Goal: Task Accomplishment & Management: Manage account settings

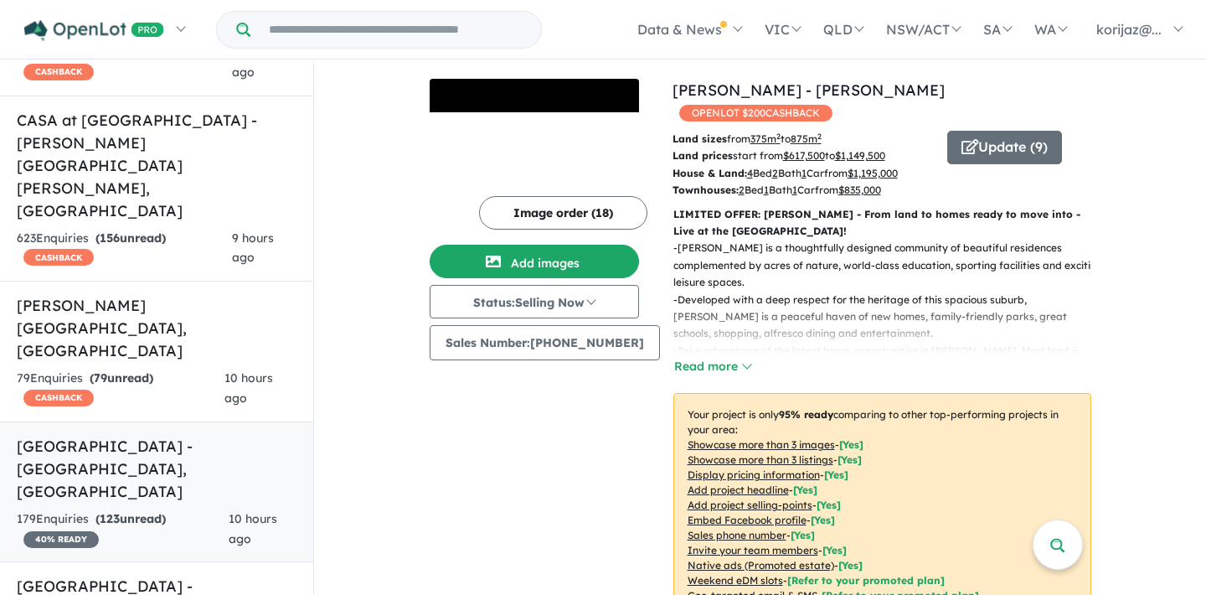
scroll to position [586, 0]
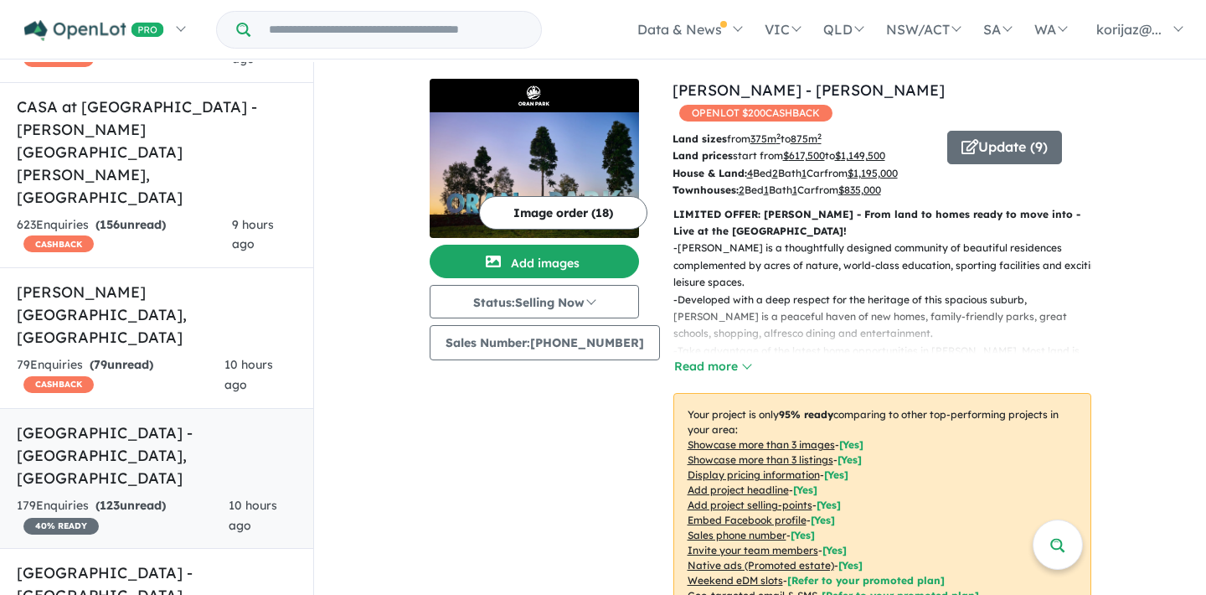
click at [170, 421] on h5 "[GEOGRAPHIC_DATA] - [GEOGRAPHIC_DATA] , [GEOGRAPHIC_DATA]" at bounding box center [157, 455] width 280 height 68
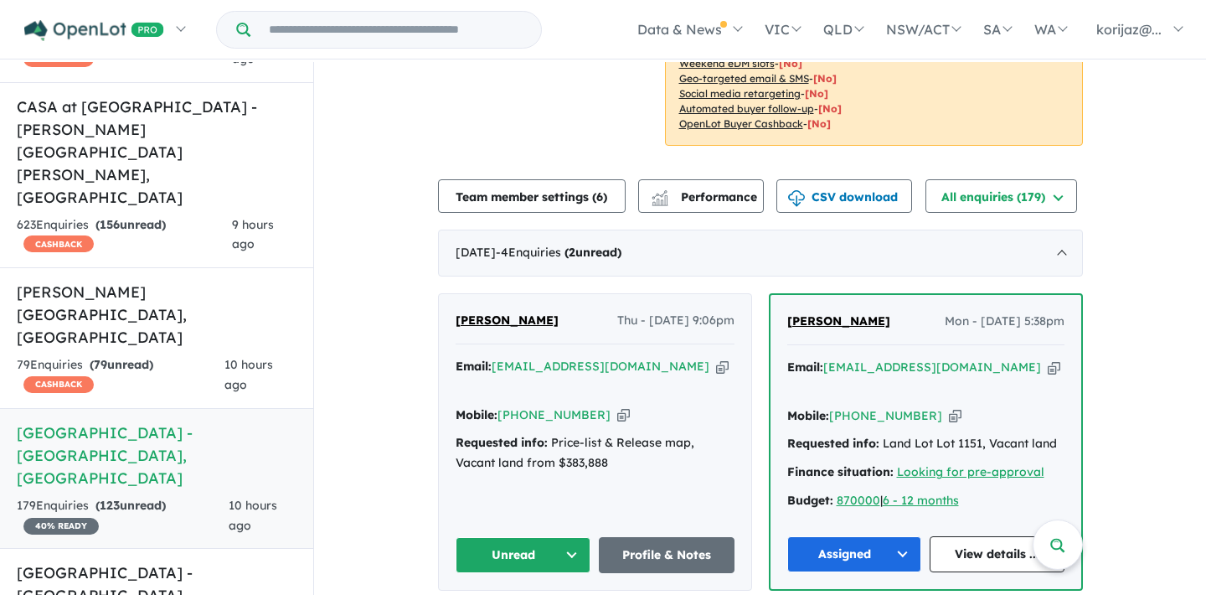
scroll to position [503, 0]
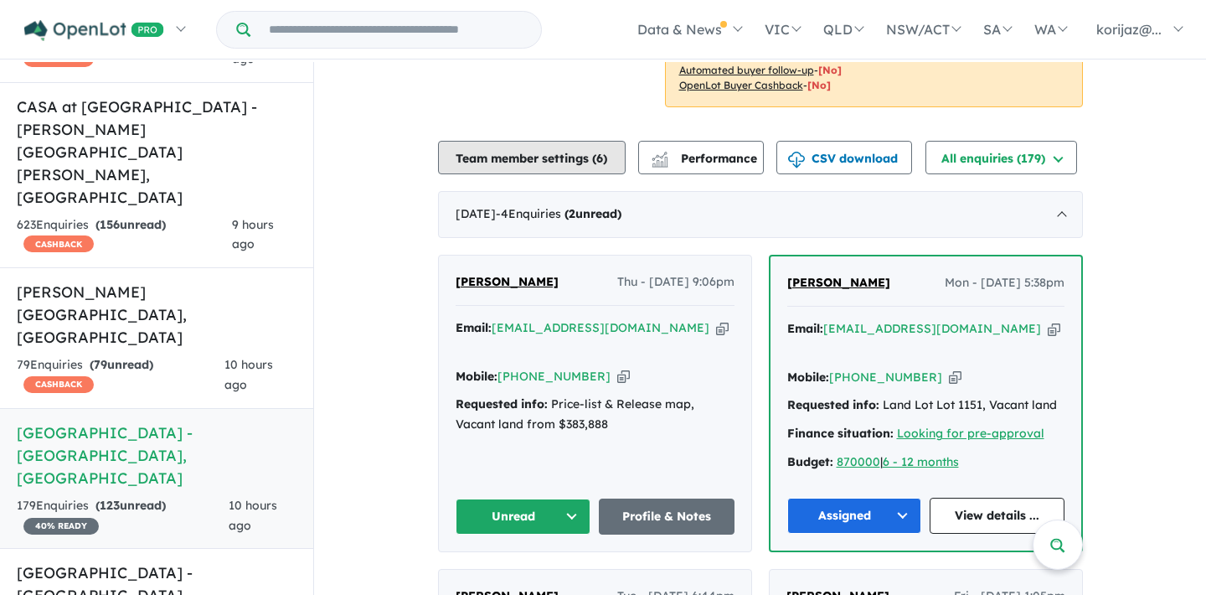
click at [601, 141] on button "Team member settings ( 6 )" at bounding box center [532, 158] width 188 height 34
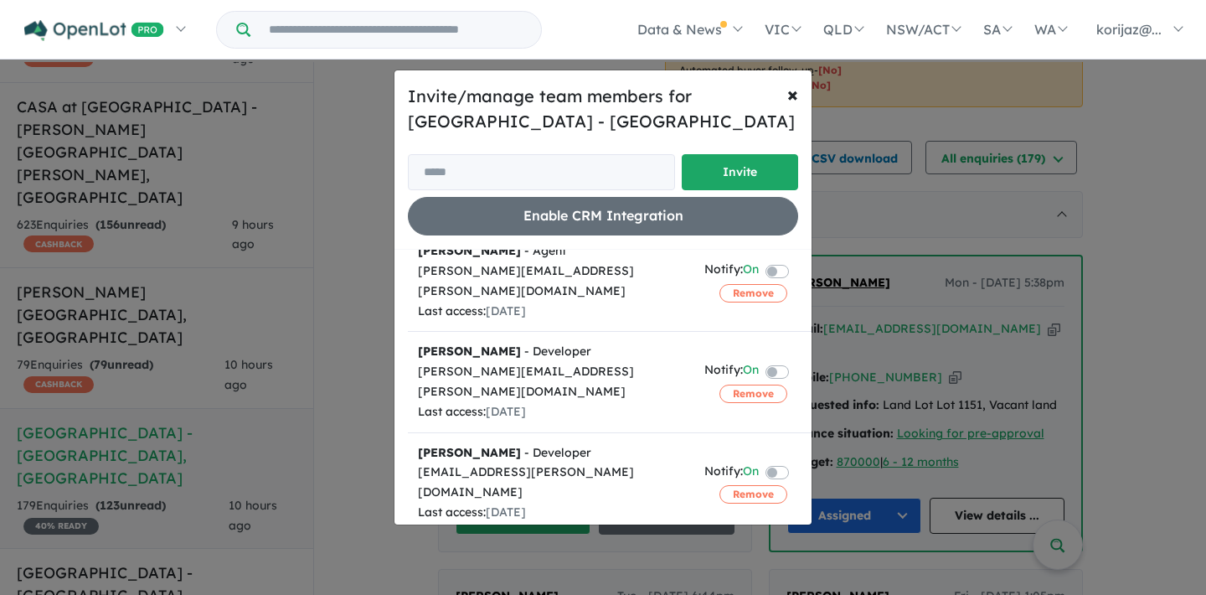
scroll to position [220, 0]
click at [796, 563] on label at bounding box center [797, 573] width 3 height 20
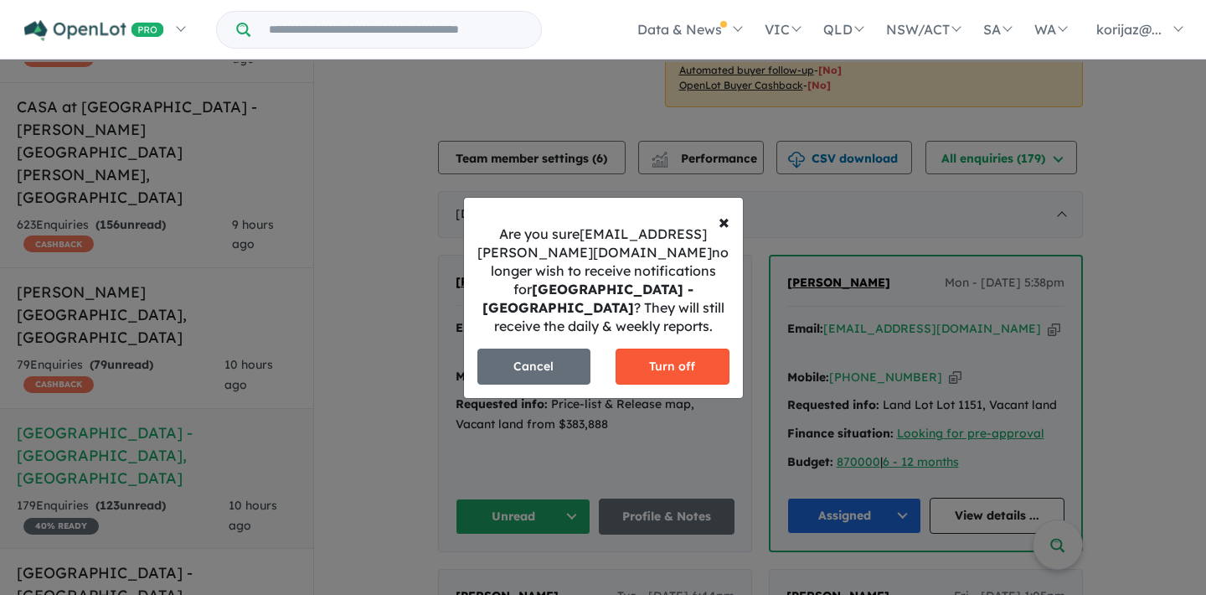
click at [677, 359] on button "Turn off" at bounding box center [673, 366] width 114 height 36
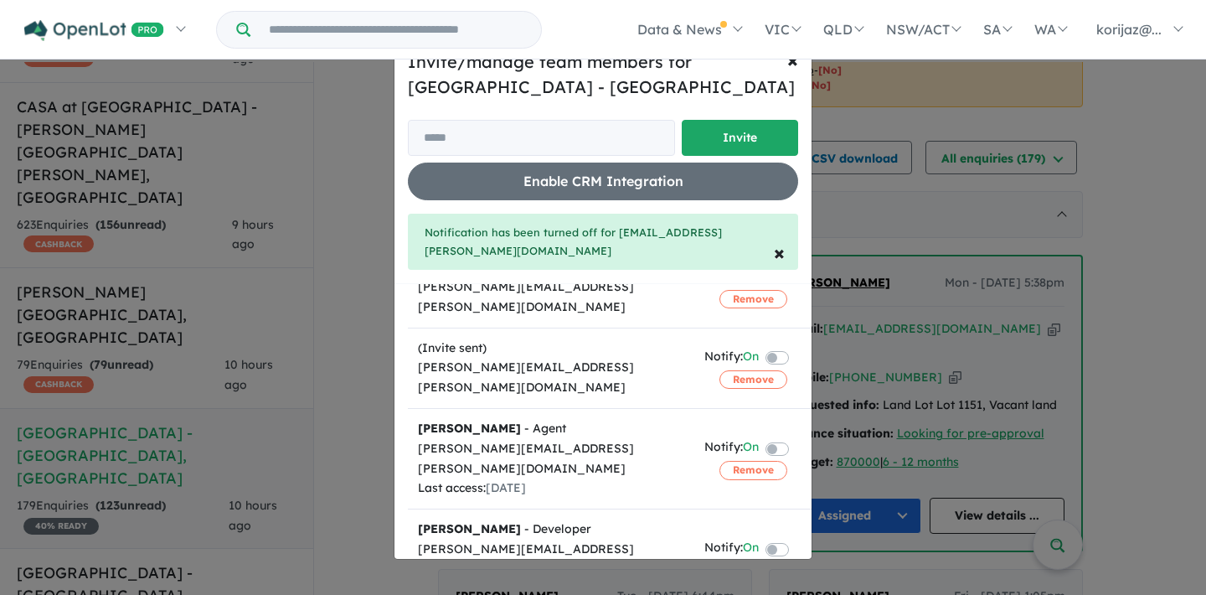
scroll to position [80, 0]
click at [796, 346] on label at bounding box center [797, 356] width 3 height 20
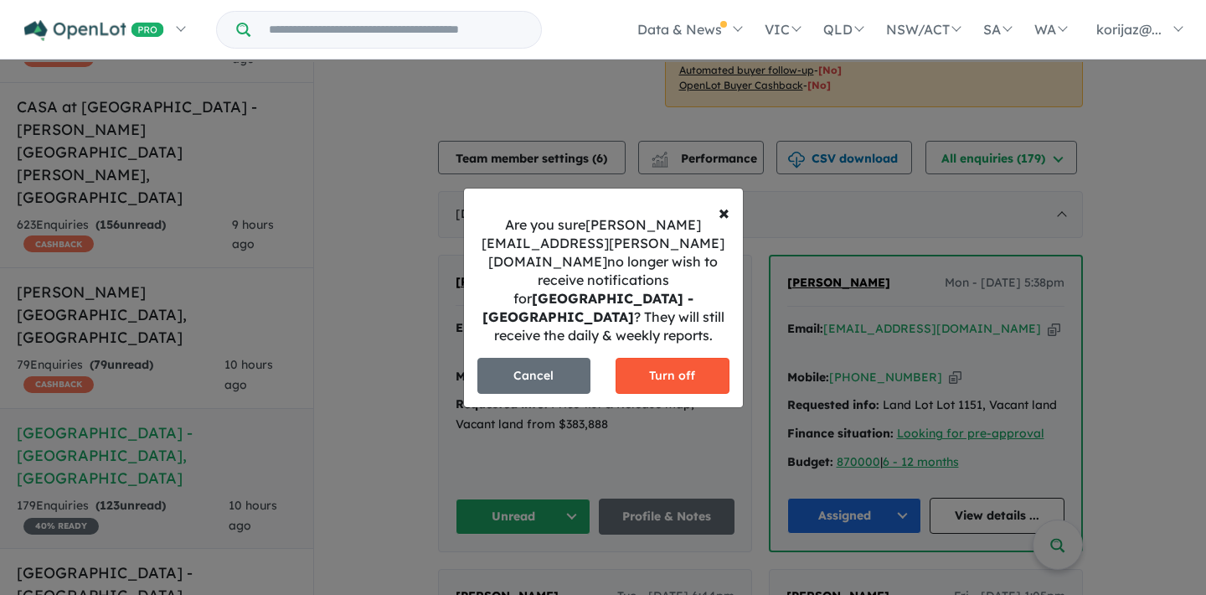
click at [658, 358] on button "Turn off" at bounding box center [673, 376] width 114 height 36
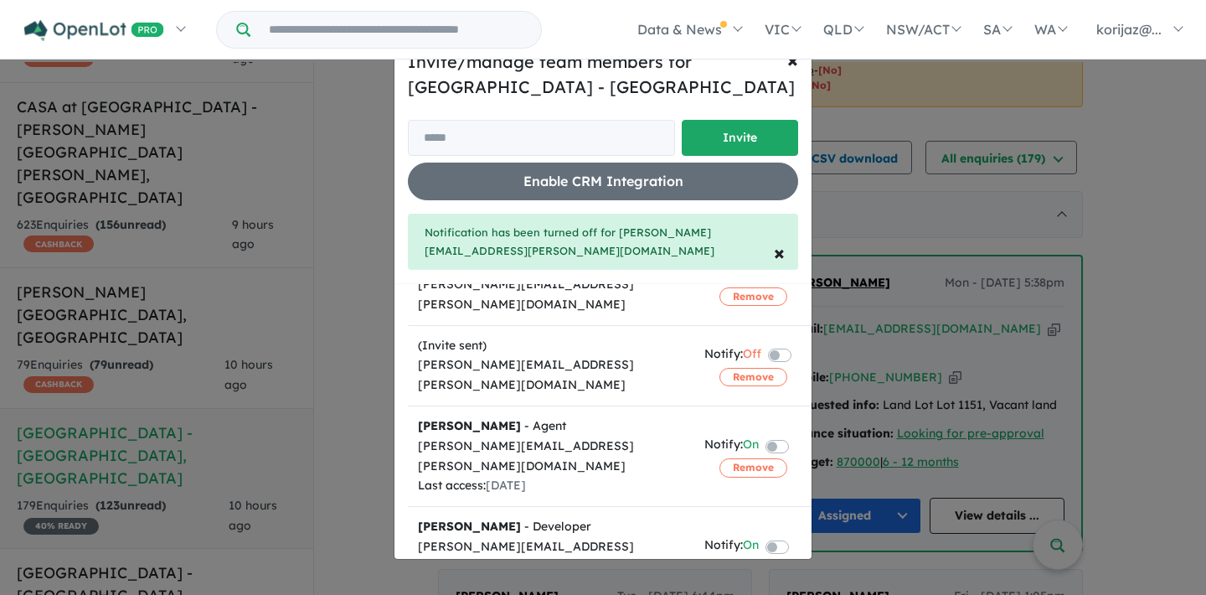
scroll to position [85, 0]
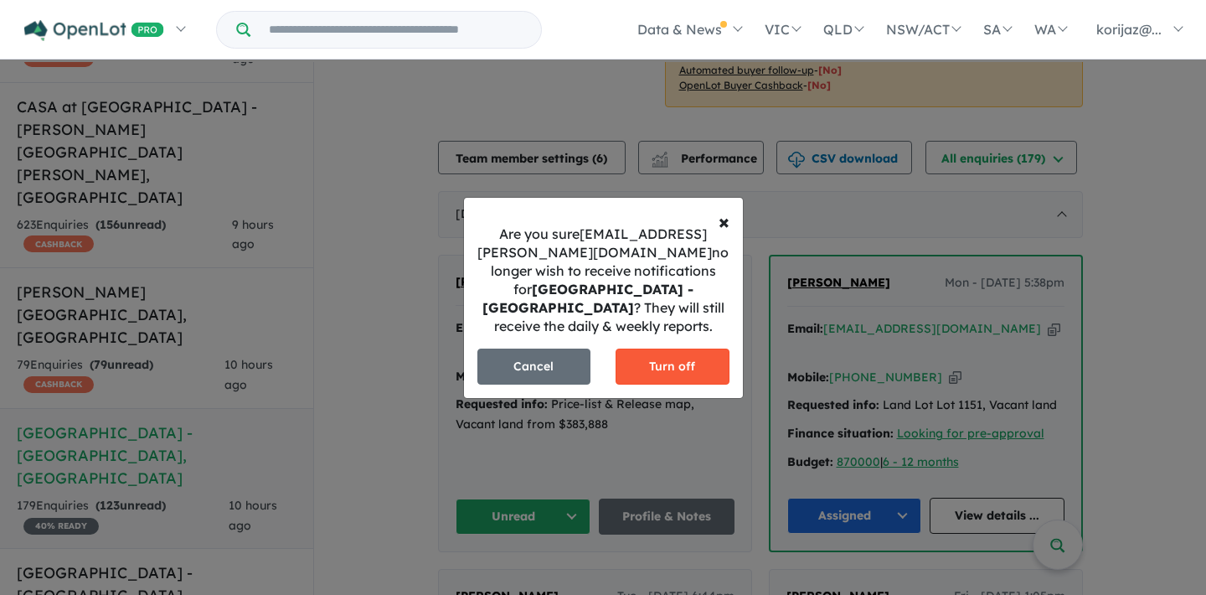
click at [679, 364] on button "Turn off" at bounding box center [673, 366] width 114 height 36
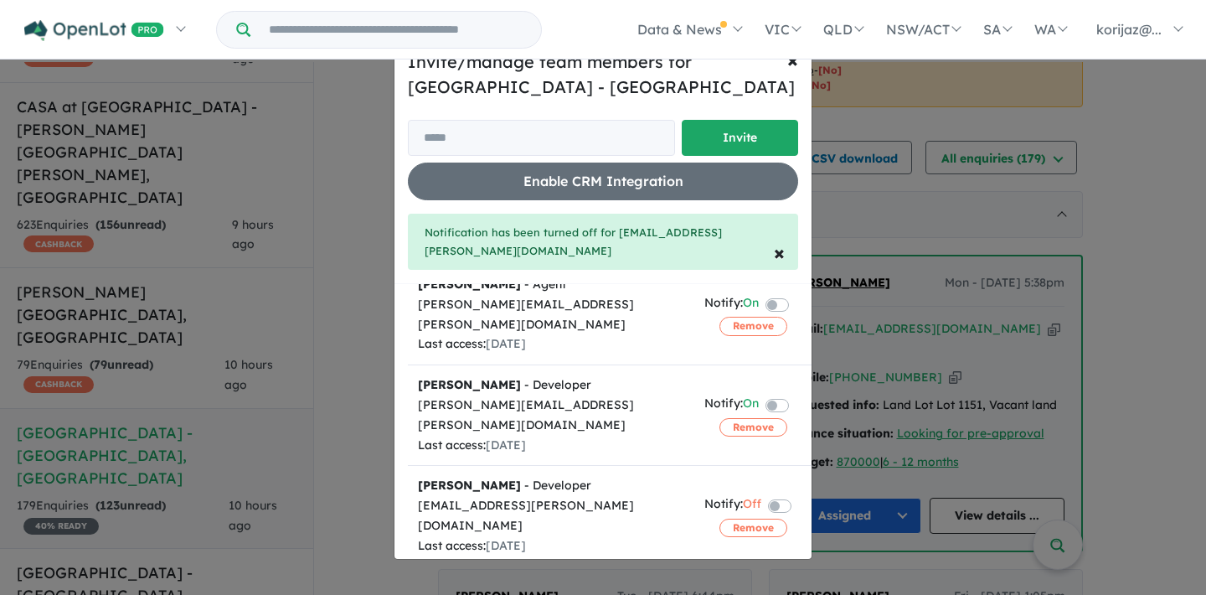
scroll to position [220, 0]
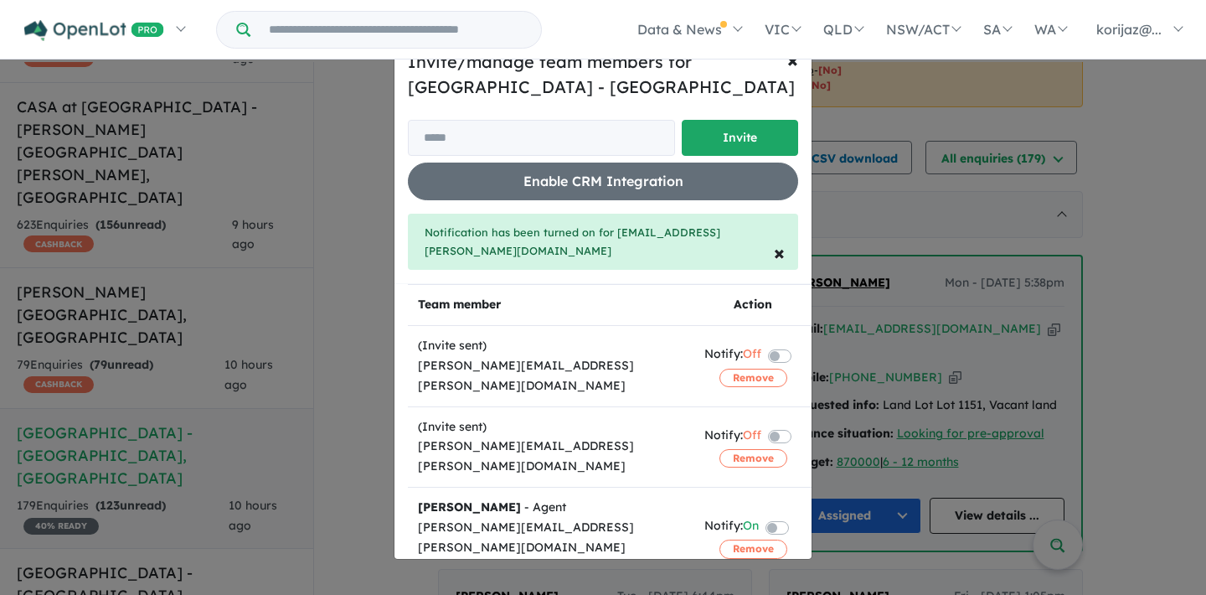
scroll to position [0, 0]
click at [642, 138] on input "email" at bounding box center [541, 138] width 267 height 36
click at [534, 139] on input "email" at bounding box center [541, 138] width 267 height 36
paste input "**********"
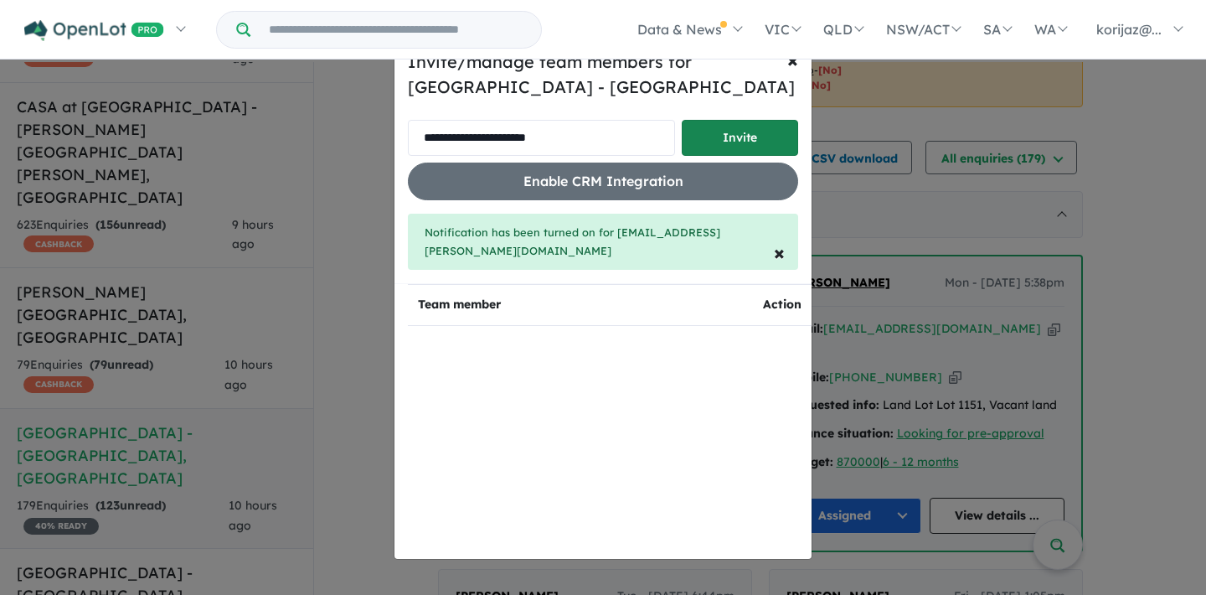
type input "**********"
click at [725, 140] on button "Invite" at bounding box center [740, 138] width 116 height 36
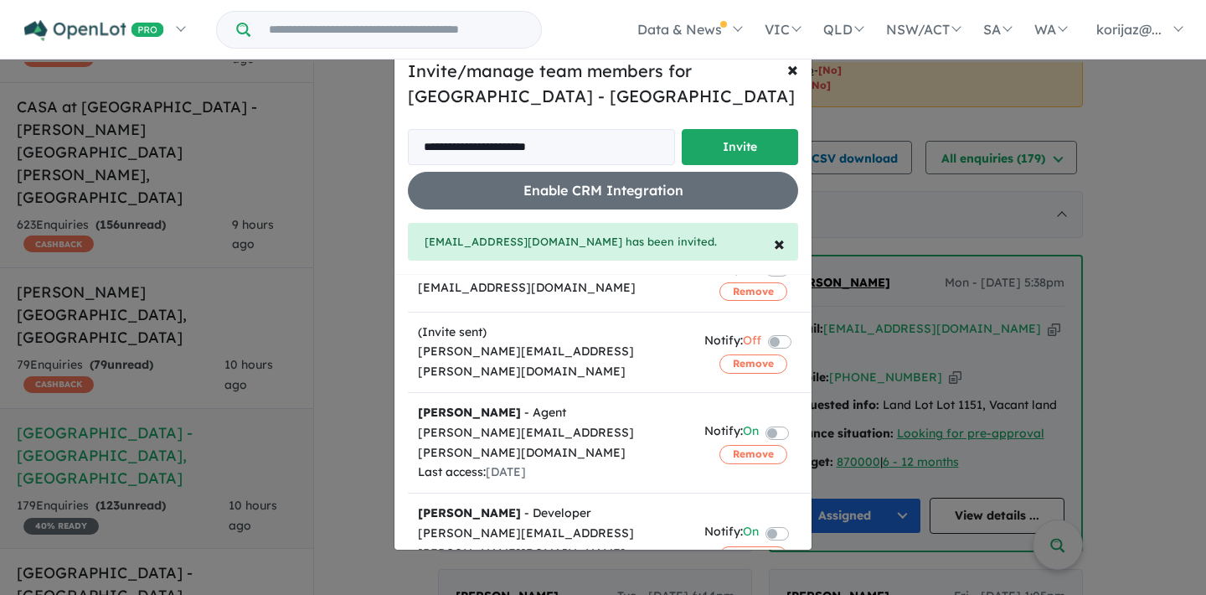
scroll to position [151, 0]
click at [790, 71] on span "×" at bounding box center [792, 68] width 11 height 25
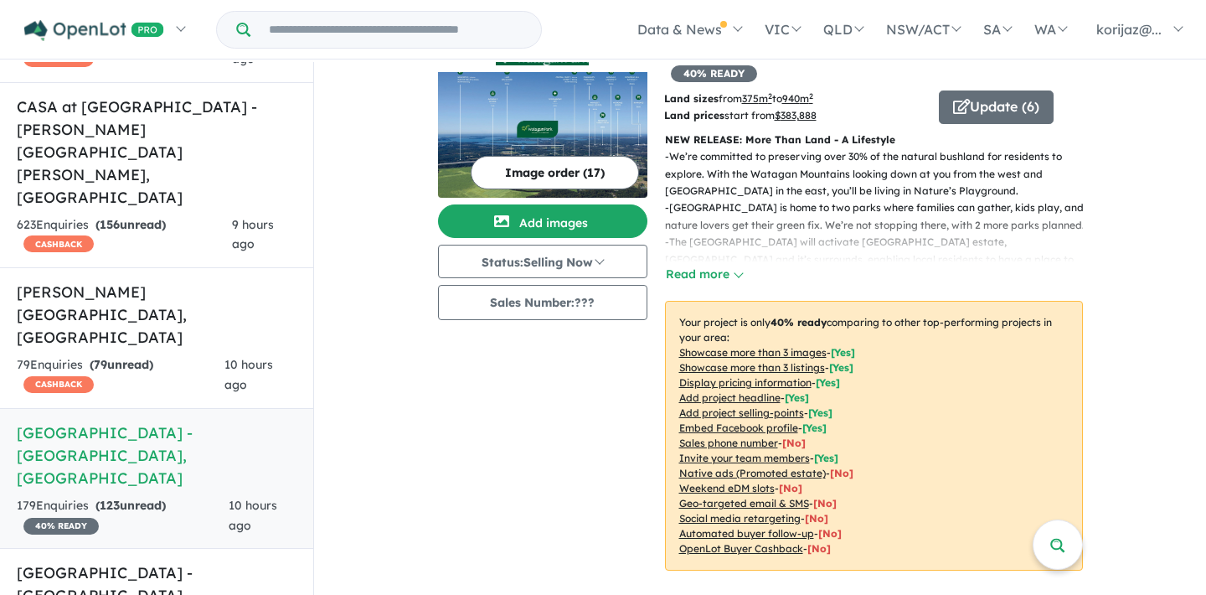
scroll to position [6, 0]
